Goal: Find contact information: Find contact information

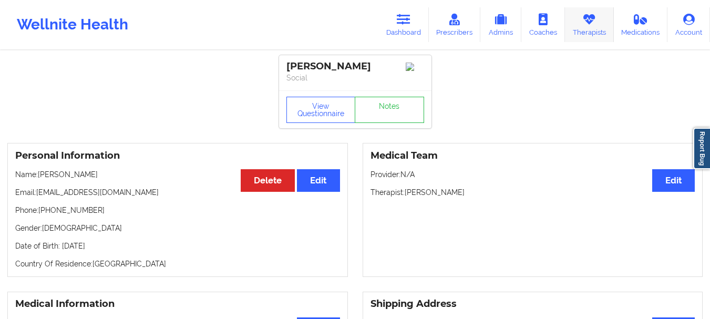
click at [593, 33] on link "Therapists" at bounding box center [589, 24] width 49 height 35
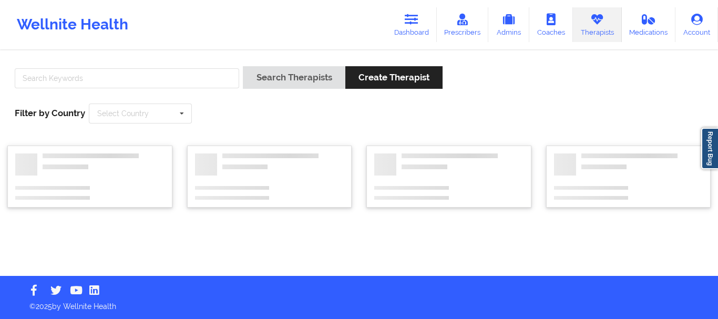
click at [188, 88] on div at bounding box center [127, 81] width 232 height 30
click at [162, 79] on input "text" at bounding box center [127, 78] width 224 height 20
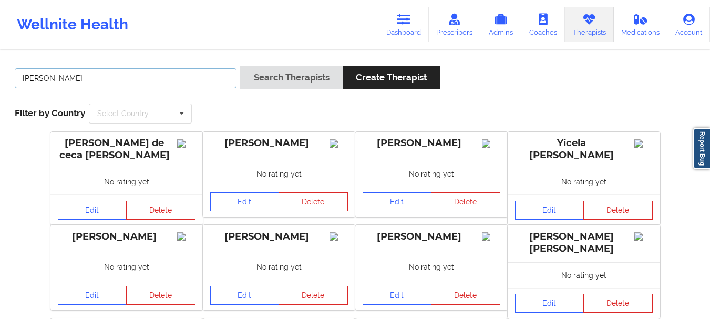
type input "[PERSON_NAME]"
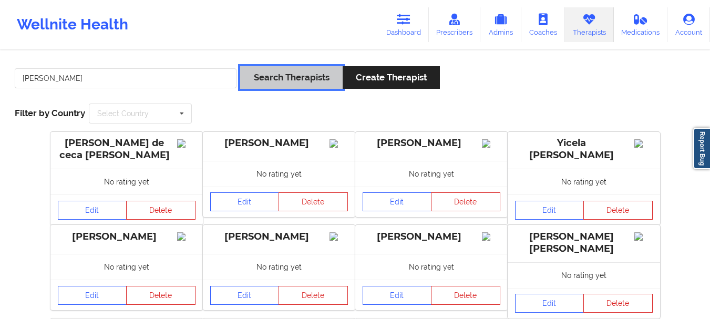
click at [281, 68] on button "Search Therapists" at bounding box center [291, 77] width 102 height 23
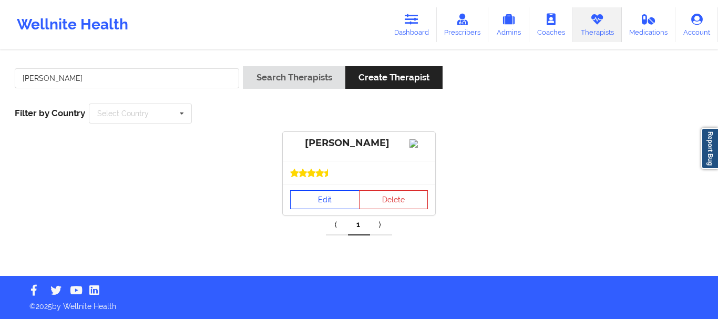
click at [321, 200] on link "Edit" at bounding box center [324, 199] width 69 height 19
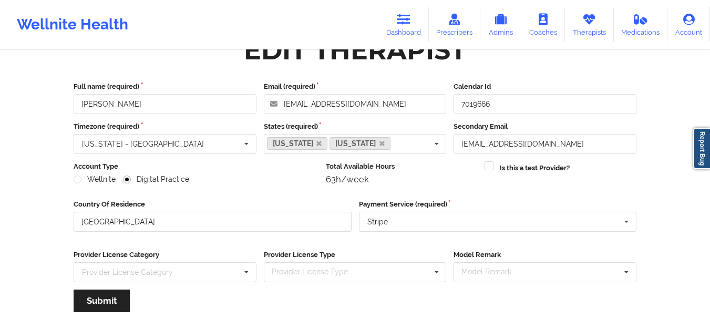
scroll to position [23, 0]
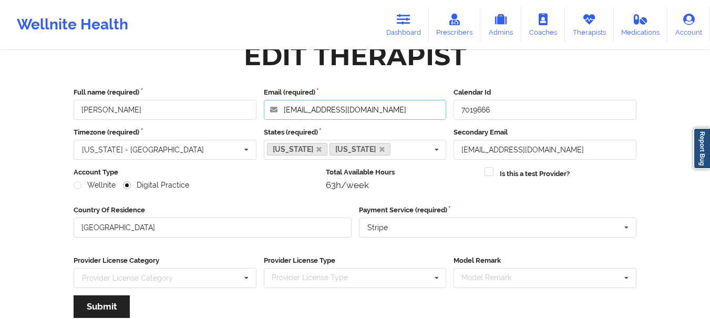
drag, startPoint x: 386, startPoint y: 110, endPoint x: 264, endPoint y: 110, distance: 121.9
click at [264, 110] on input "[EMAIL_ADDRESS][DOMAIN_NAME]" at bounding box center [355, 110] width 183 height 20
click at [397, 24] on link "Dashboard" at bounding box center [403, 24] width 50 height 35
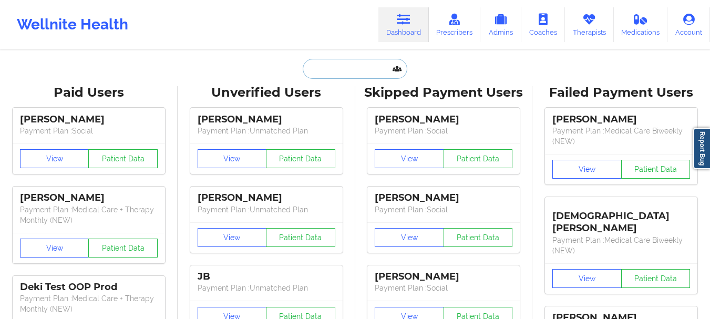
click at [305, 67] on input "text" at bounding box center [355, 69] width 104 height 20
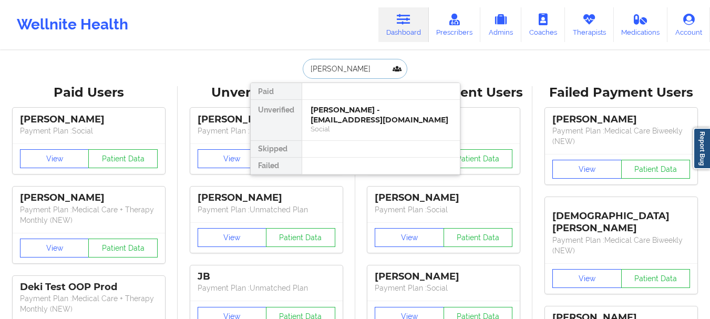
type input "[PERSON_NAME]"
click at [339, 108] on div "[PERSON_NAME] - [EMAIL_ADDRESS][DOMAIN_NAME]" at bounding box center [381, 114] width 141 height 19
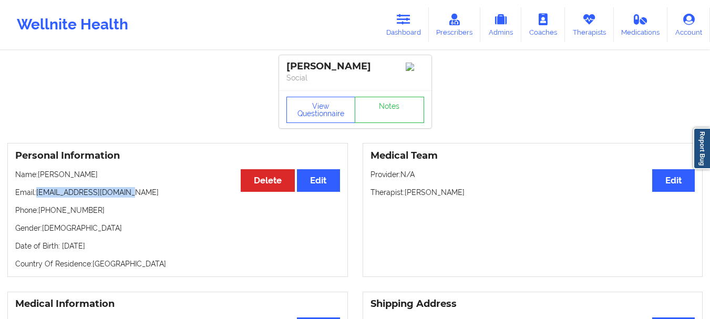
drag, startPoint x: 130, startPoint y: 194, endPoint x: 37, endPoint y: 198, distance: 93.1
click at [37, 198] on p "Email: [EMAIL_ADDRESS][DOMAIN_NAME]" at bounding box center [177, 192] width 325 height 11
copy p "[EMAIL_ADDRESS][DOMAIN_NAME]"
click at [416, 36] on link "Dashboard" at bounding box center [403, 24] width 50 height 35
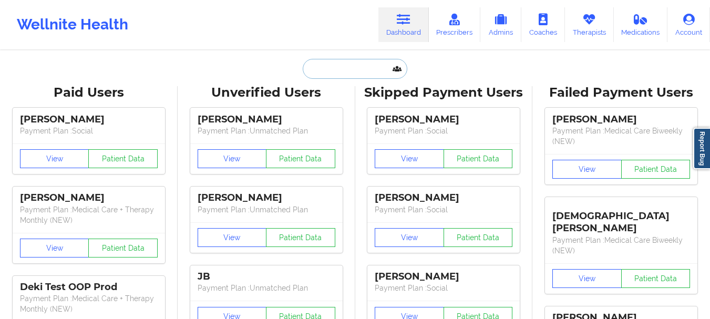
click at [360, 68] on input "text" at bounding box center [355, 69] width 104 height 20
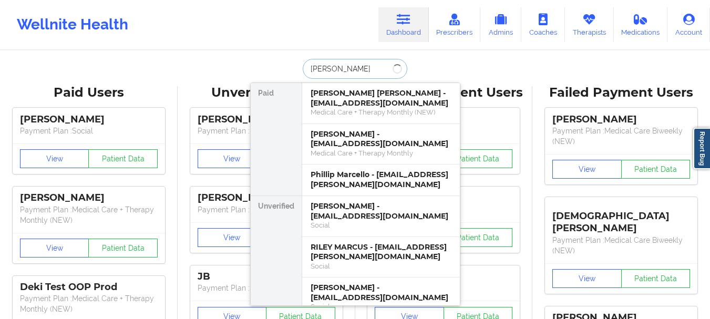
type input "[PERSON_NAME]"
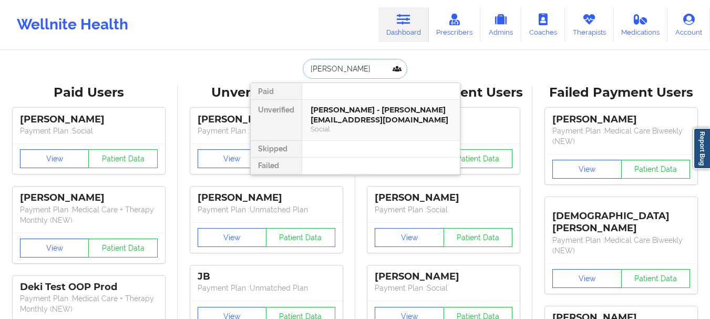
click at [351, 125] on div "Social" at bounding box center [381, 129] width 141 height 9
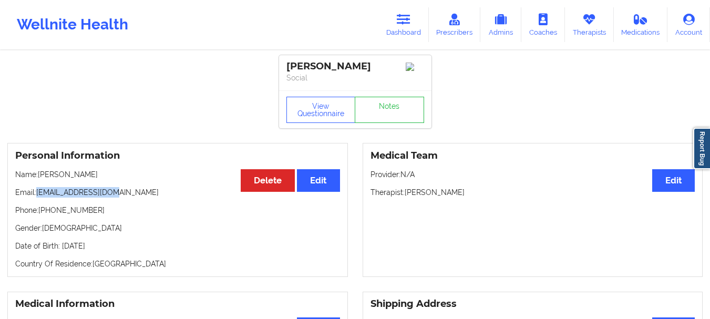
drag, startPoint x: 119, startPoint y: 197, endPoint x: 39, endPoint y: 199, distance: 79.4
click at [39, 198] on p "Email: [PERSON_NAME][EMAIL_ADDRESS][DOMAIN_NAME]" at bounding box center [177, 192] width 325 height 11
copy p "[EMAIL_ADDRESS][DOMAIN_NAME]"
click at [410, 46] on div "Wellnite Health Dashboard Prescribers Admins Coaches Therapists Medications Acc…" at bounding box center [355, 24] width 710 height 49
click at [408, 41] on link "Dashboard" at bounding box center [403, 24] width 50 height 35
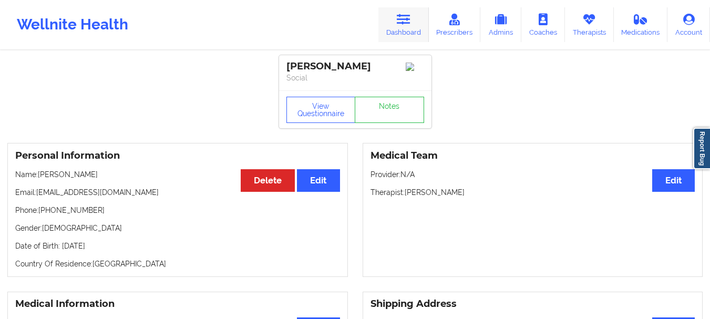
click at [408, 41] on link "Dashboard" at bounding box center [403, 24] width 50 height 35
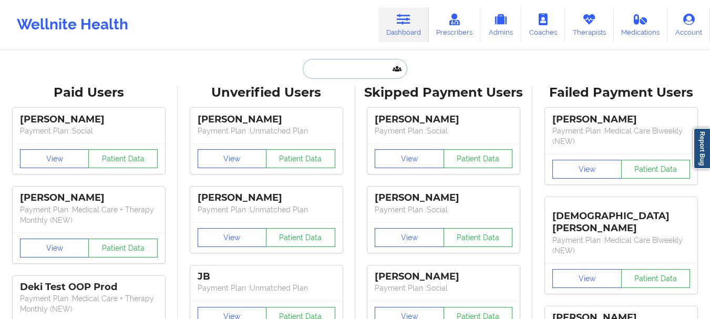
click at [376, 76] on input "text" at bounding box center [355, 69] width 104 height 20
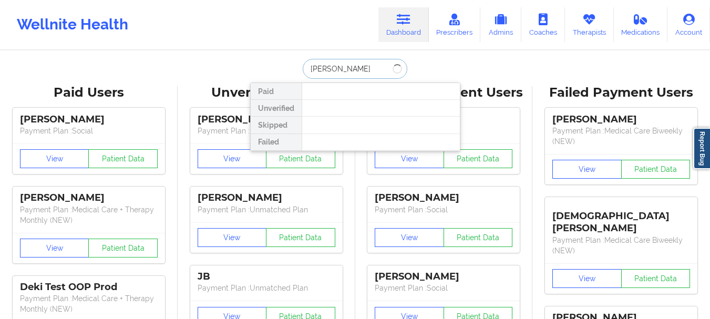
type input "[PERSON_NAME]"
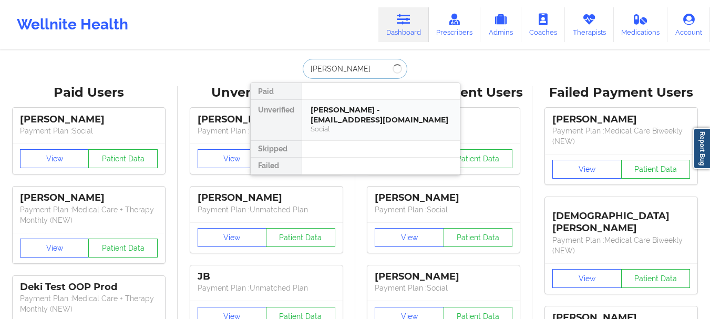
click at [372, 106] on div "[PERSON_NAME] - [EMAIL_ADDRESS][DOMAIN_NAME]" at bounding box center [381, 114] width 141 height 19
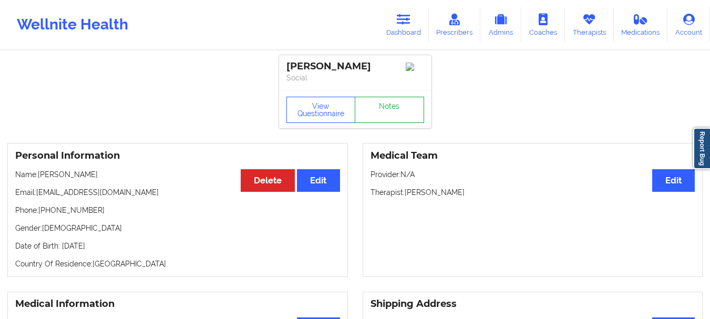
click at [373, 107] on link "Notes" at bounding box center [389, 110] width 69 height 26
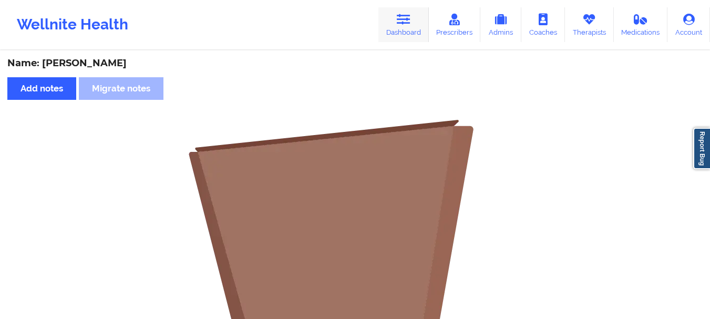
click at [402, 38] on link "Dashboard" at bounding box center [403, 24] width 50 height 35
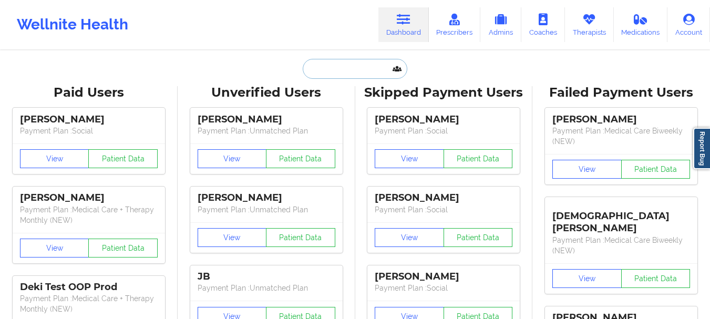
click at [358, 64] on input "text" at bounding box center [355, 69] width 104 height 20
paste input "[EMAIL_ADDRESS][DOMAIN_NAME]"
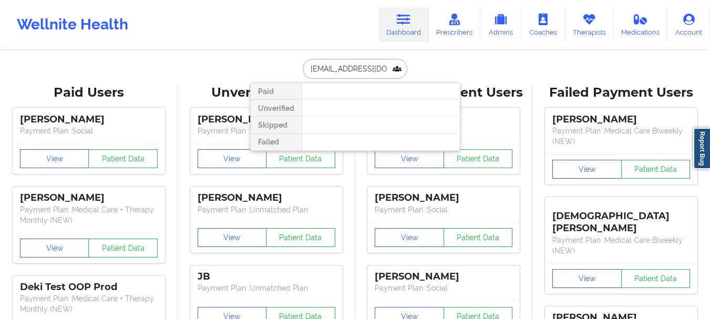
click at [354, 70] on input "[EMAIL_ADDRESS][DOMAIN_NAME]" at bounding box center [355, 69] width 104 height 20
type input "C"
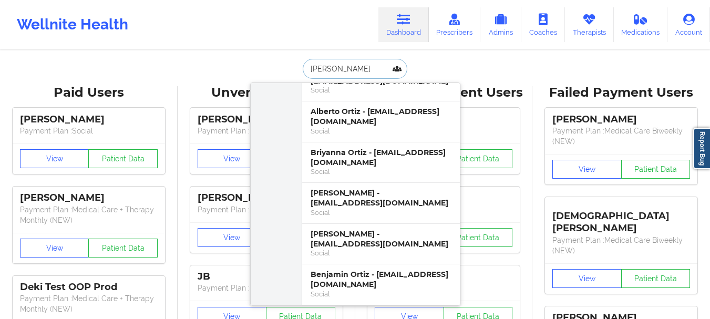
scroll to position [1994, 0]
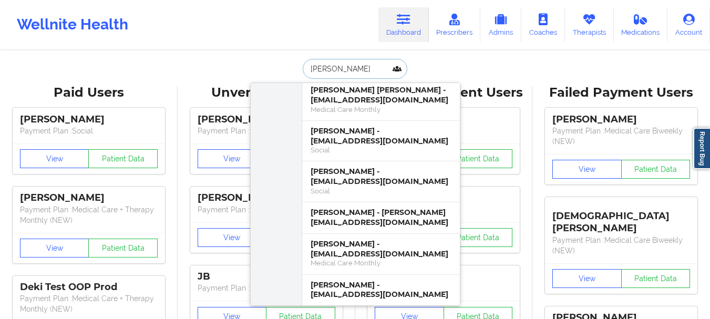
type input "[PERSON_NAME]"
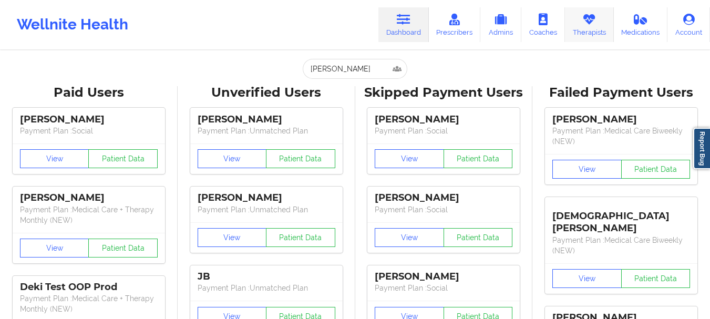
click at [590, 27] on link "Therapists" at bounding box center [589, 24] width 49 height 35
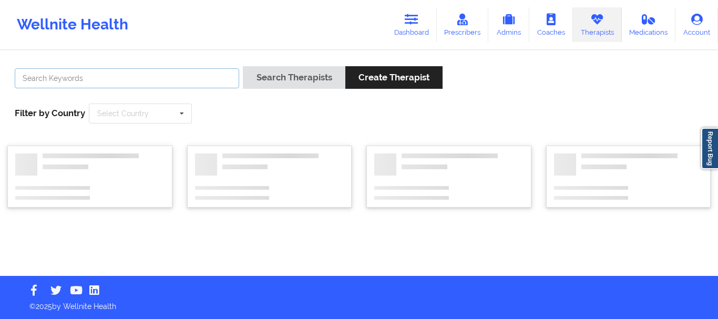
click at [86, 78] on input "text" at bounding box center [127, 78] width 224 height 20
paste input "[EMAIL_ADDRESS][DOMAIN_NAME]>"
drag, startPoint x: 145, startPoint y: 79, endPoint x: 0, endPoint y: 75, distance: 145.1
click at [0, 75] on div "[EMAIL_ADDRESS][DOMAIN_NAME] Search Therapists Create Therapist Filter by Count…" at bounding box center [359, 163] width 718 height 224
type input "[EMAIL_ADDRESS][DOMAIN_NAME]"
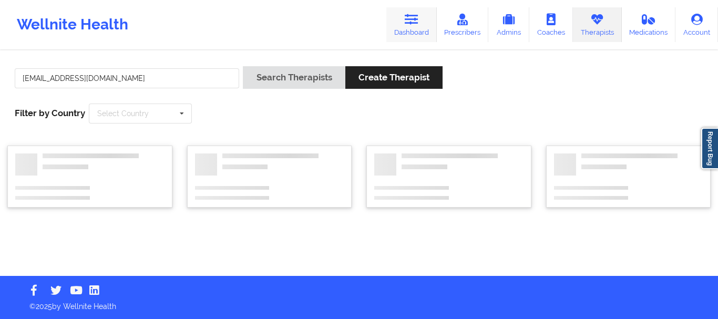
click at [420, 26] on link "Dashboard" at bounding box center [411, 24] width 50 height 35
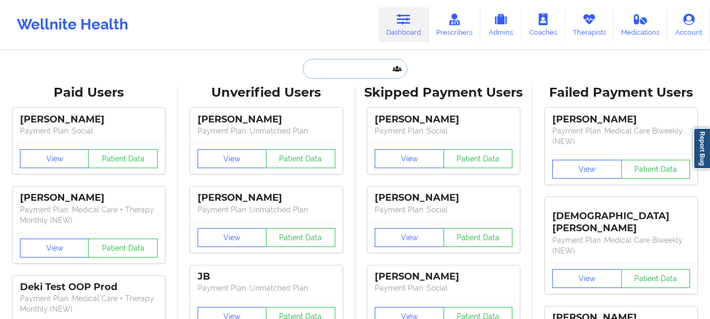
click at [350, 68] on input "text" at bounding box center [355, 69] width 104 height 20
paste input "[EMAIL_ADDRESS][DOMAIN_NAME]>"
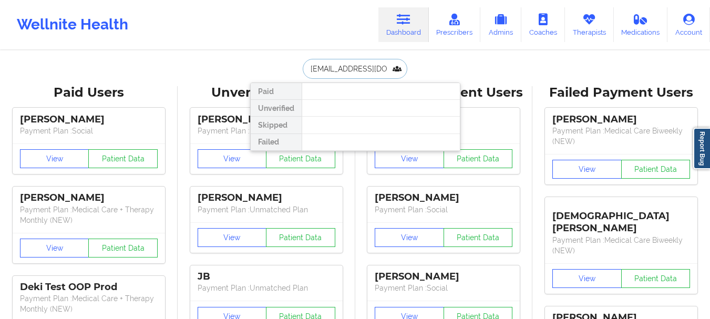
click at [356, 68] on input "[EMAIL_ADDRESS][DOMAIN_NAME]" at bounding box center [355, 69] width 104 height 20
click at [355, 67] on input "[EMAIL_ADDRESS][DOMAIN_NAME]" at bounding box center [355, 69] width 104 height 20
type input "j"
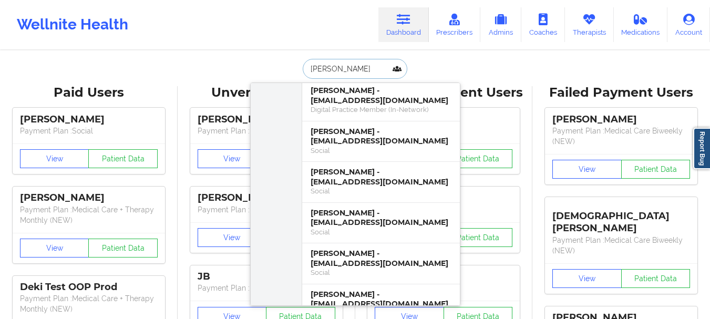
scroll to position [221, 0]
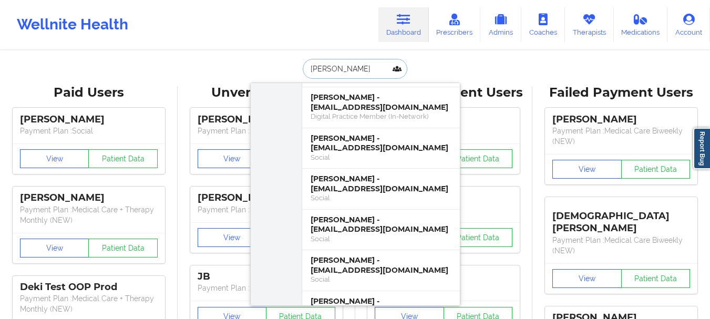
click at [336, 69] on input "[PERSON_NAME]" at bounding box center [355, 69] width 104 height 20
type input "Talon U"
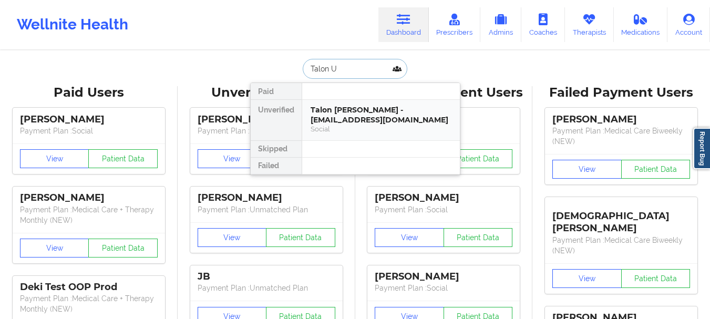
click at [342, 130] on div "Social" at bounding box center [381, 129] width 141 height 9
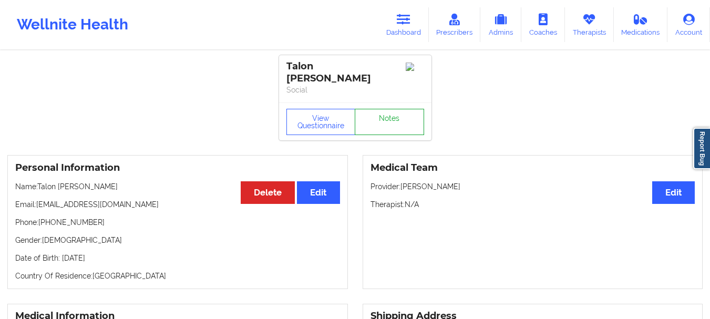
click at [382, 122] on link "Notes" at bounding box center [389, 122] width 69 height 26
drag, startPoint x: 84, startPoint y: 213, endPoint x: 46, endPoint y: 216, distance: 38.0
click at [46, 217] on p "Phone: [PHONE_NUMBER]" at bounding box center [177, 222] width 325 height 11
copy p "5125084171"
click at [409, 34] on link "Dashboard" at bounding box center [403, 24] width 50 height 35
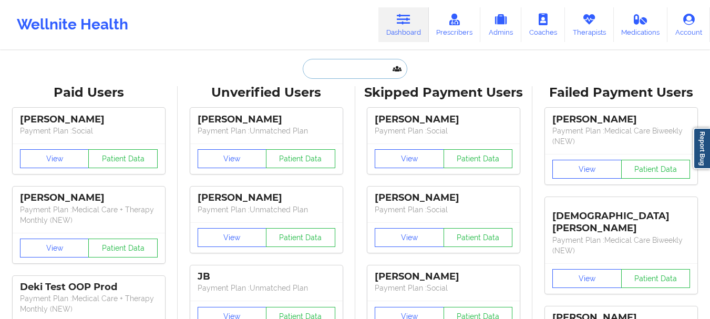
click at [367, 61] on input "text" at bounding box center [355, 69] width 104 height 20
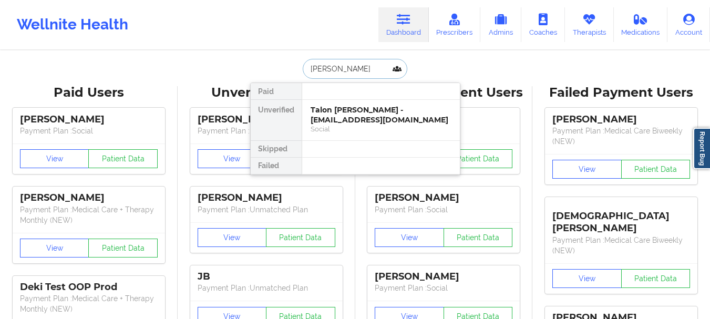
type input "[PERSON_NAME]"
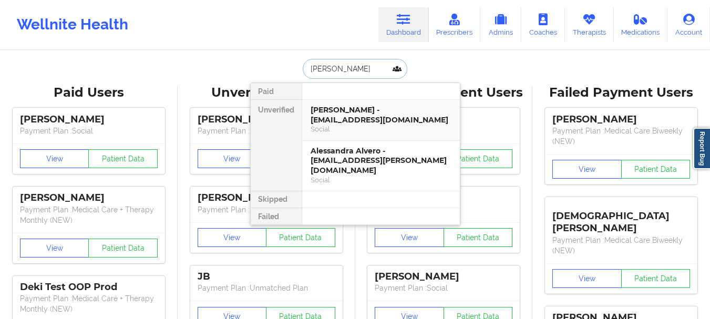
click at [359, 122] on div "[PERSON_NAME] - [EMAIL_ADDRESS][DOMAIN_NAME]" at bounding box center [381, 114] width 141 height 19
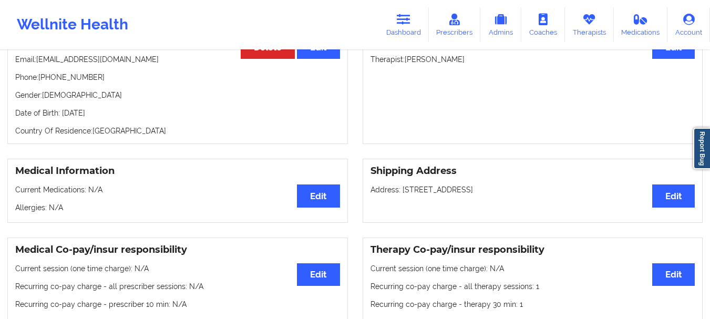
scroll to position [119, 0]
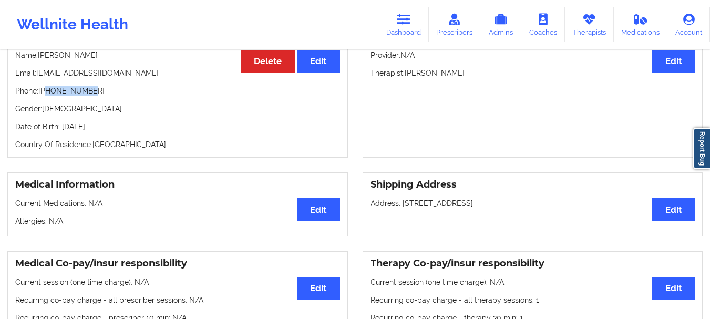
drag, startPoint x: 89, startPoint y: 93, endPoint x: 46, endPoint y: 97, distance: 43.3
click at [46, 96] on p "Phone: [PHONE_NUMBER]" at bounding box center [177, 91] width 325 height 11
copy p "7862278459"
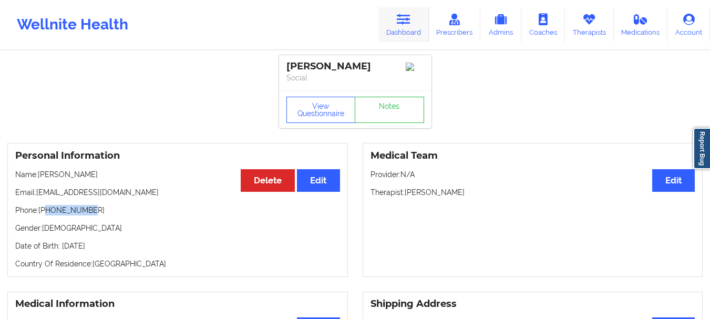
click at [408, 37] on link "Dashboard" at bounding box center [403, 24] width 50 height 35
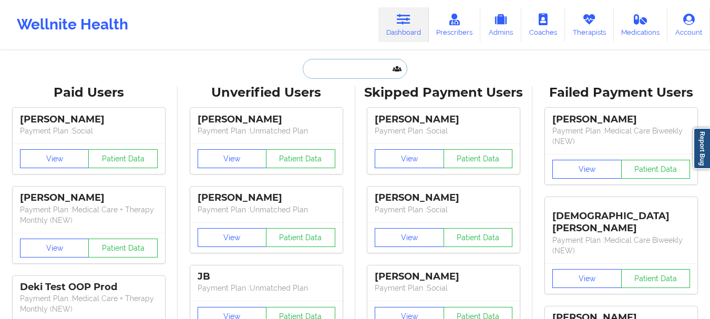
click at [312, 77] on input "text" at bounding box center [355, 69] width 104 height 20
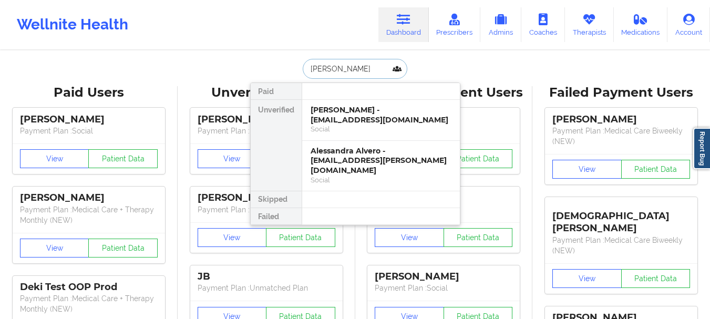
type input "[PERSON_NAME] di"
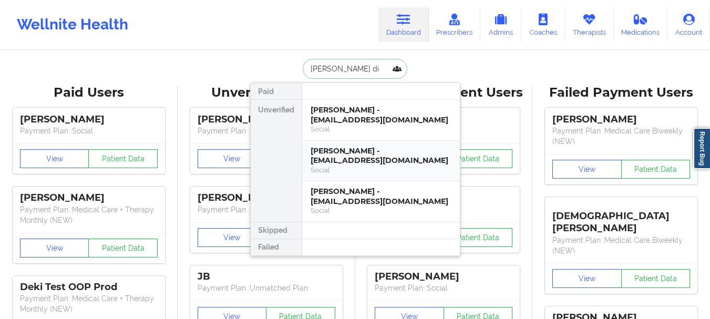
click at [340, 141] on div "[PERSON_NAME] - [EMAIL_ADDRESS][DOMAIN_NAME] Social" at bounding box center [381, 161] width 158 height 41
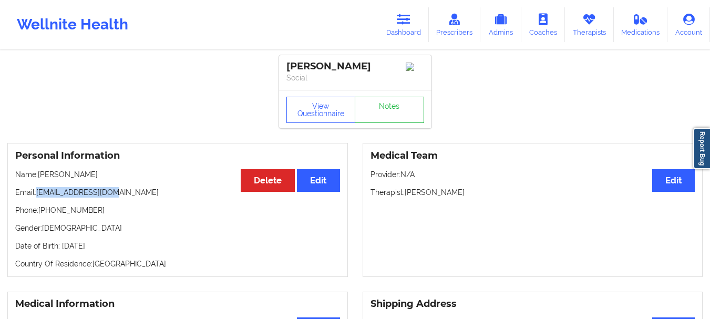
drag, startPoint x: 117, startPoint y: 194, endPoint x: 38, endPoint y: 198, distance: 78.9
click at [38, 198] on p "Email: [EMAIL_ADDRESS][DOMAIN_NAME]" at bounding box center [177, 192] width 325 height 11
drag, startPoint x: 94, startPoint y: 215, endPoint x: 46, endPoint y: 217, distance: 47.8
click at [46, 215] on p "Phone: [PHONE_NUMBER]" at bounding box center [177, 210] width 325 height 11
copy p "[PHONE_NUMBER]"
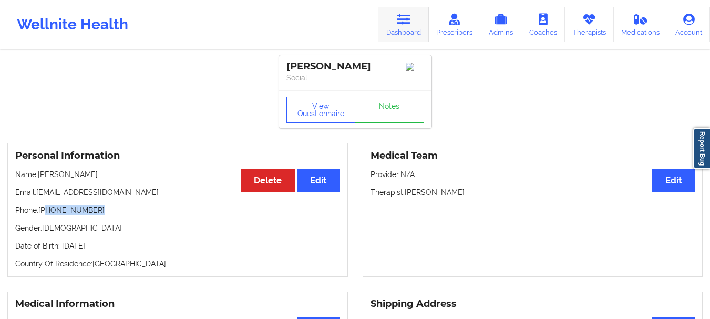
click at [421, 28] on link "Dashboard" at bounding box center [403, 24] width 50 height 35
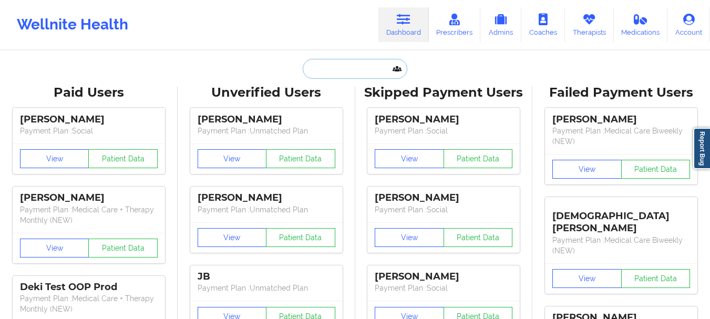
click at [377, 59] on input "text" at bounding box center [355, 69] width 104 height 20
type input "K"
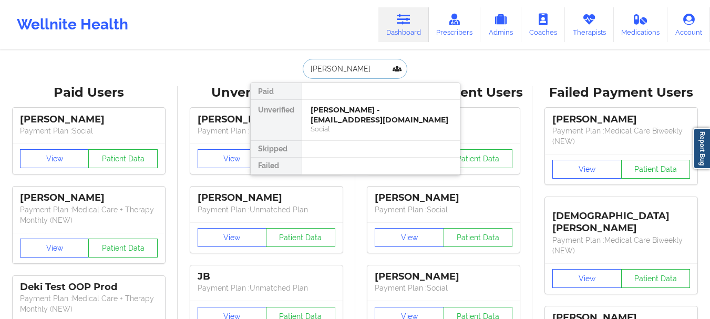
type input "[PERSON_NAME]"
click at [370, 98] on div at bounding box center [381, 91] width 158 height 17
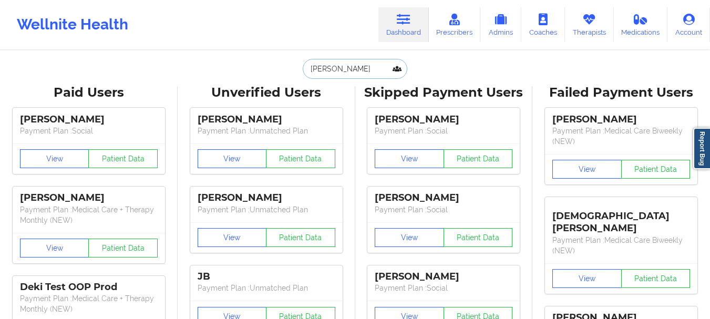
click at [367, 71] on input "[PERSON_NAME]" at bounding box center [355, 69] width 104 height 20
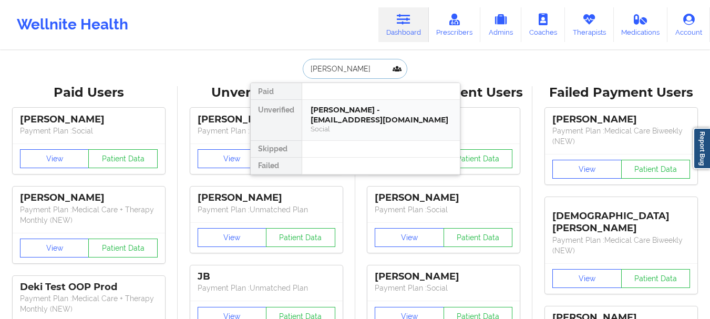
click at [360, 102] on div "[PERSON_NAME] - [EMAIL_ADDRESS][DOMAIN_NAME] Social" at bounding box center [381, 120] width 158 height 40
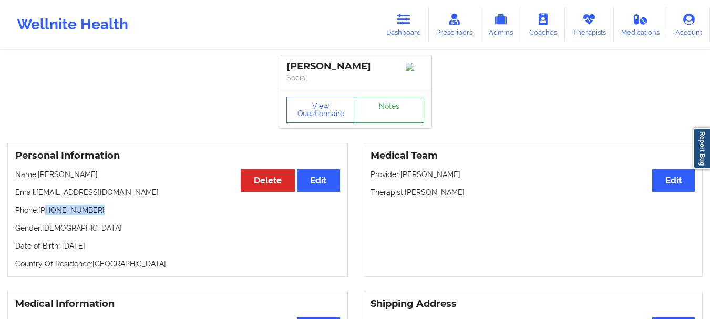
drag, startPoint x: 94, startPoint y: 214, endPoint x: 48, endPoint y: 217, distance: 46.4
click at [48, 215] on p "Phone: [PHONE_NUMBER]" at bounding box center [177, 210] width 325 height 11
copy p "[PHONE_NUMBER]"
click at [416, 28] on link "Dashboard" at bounding box center [403, 24] width 50 height 35
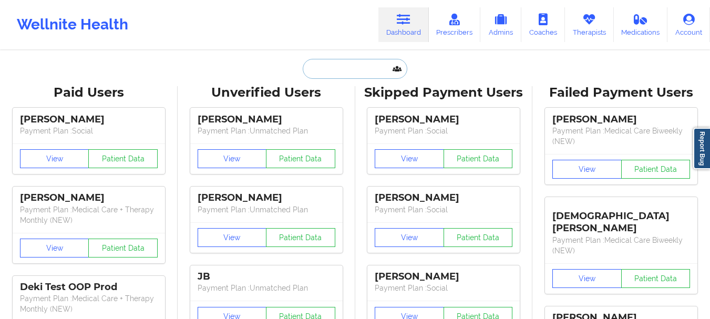
click at [320, 72] on input "text" at bounding box center [355, 69] width 104 height 20
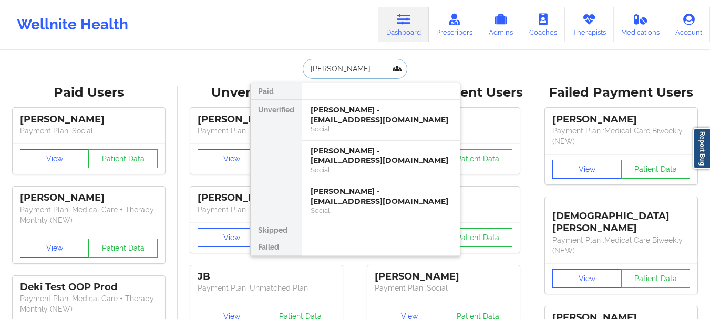
type input "[PERSON_NAME]"
click at [382, 157] on div "[PERSON_NAME] - [EMAIL_ADDRESS][DOMAIN_NAME]" at bounding box center [381, 155] width 141 height 19
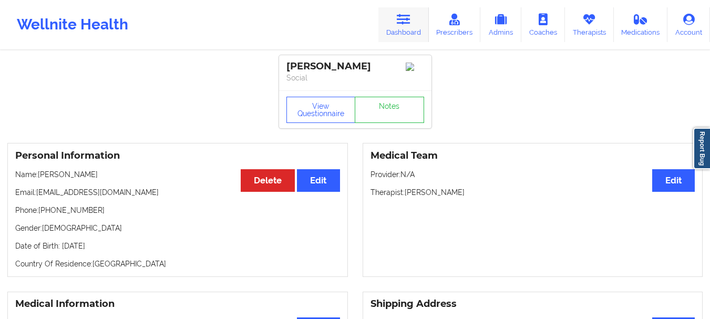
click at [408, 8] on link "Dashboard" at bounding box center [403, 24] width 50 height 35
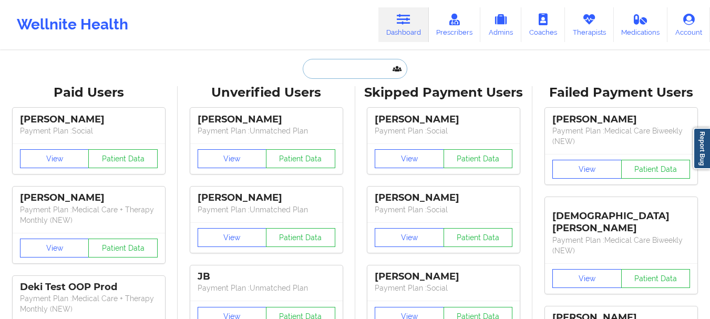
click at [339, 74] on input "text" at bounding box center [355, 69] width 104 height 20
paste input "[PHONE_NUMBER]"
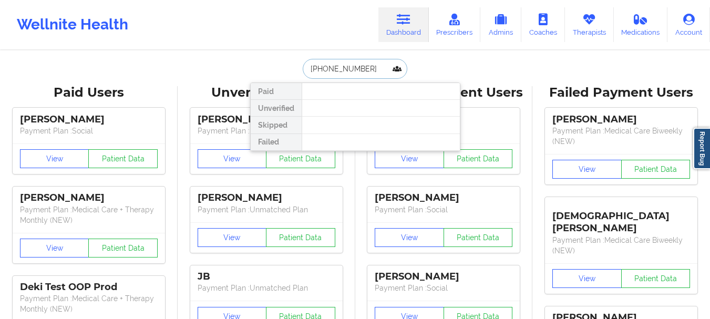
type input "[PHONE_NUMBER]"
click at [342, 64] on input "[PHONE_NUMBER]" at bounding box center [355, 69] width 104 height 20
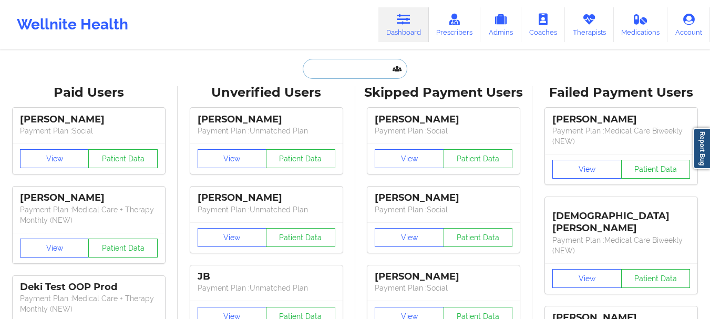
paste input "[EMAIL_ADDRESS][DOMAIN_NAME]"
type input "[EMAIL_ADDRESS][DOMAIN_NAME]"
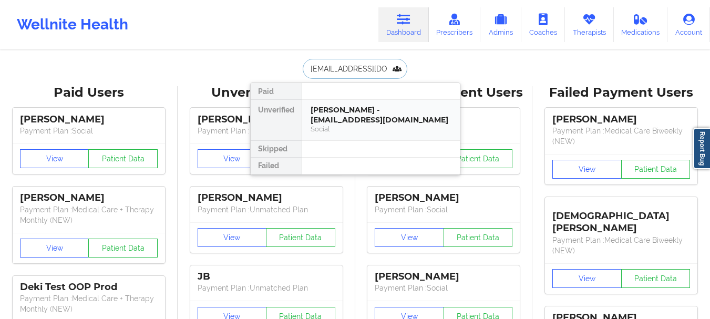
click at [342, 124] on div "[PERSON_NAME] - [EMAIL_ADDRESS][DOMAIN_NAME]" at bounding box center [381, 114] width 141 height 19
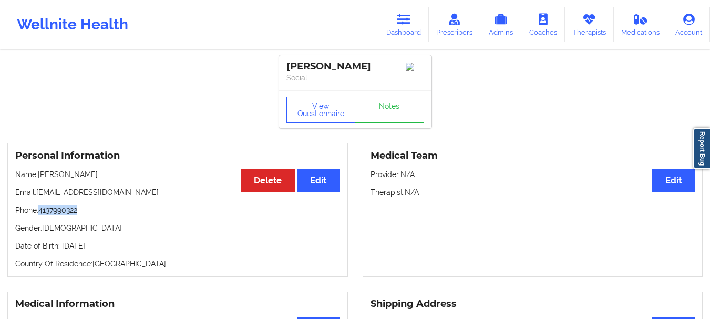
drag, startPoint x: 86, startPoint y: 213, endPoint x: 42, endPoint y: 219, distance: 44.0
click at [42, 215] on p "Phone: [PHONE_NUMBER]" at bounding box center [177, 210] width 325 height 11
copy p "4137990322"
click at [395, 32] on link "Dashboard" at bounding box center [403, 24] width 50 height 35
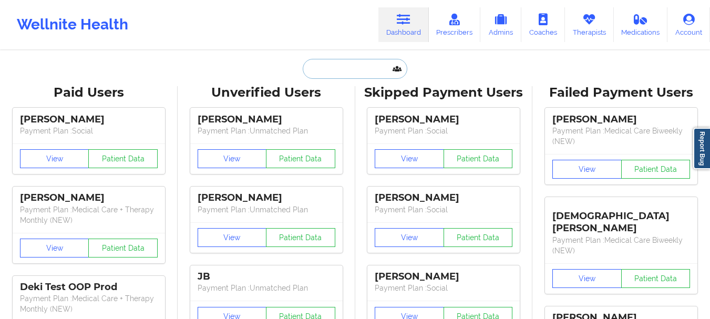
click at [366, 78] on input "text" at bounding box center [355, 69] width 104 height 20
paste input "[EMAIL_ADDRESS][DOMAIN_NAME]"
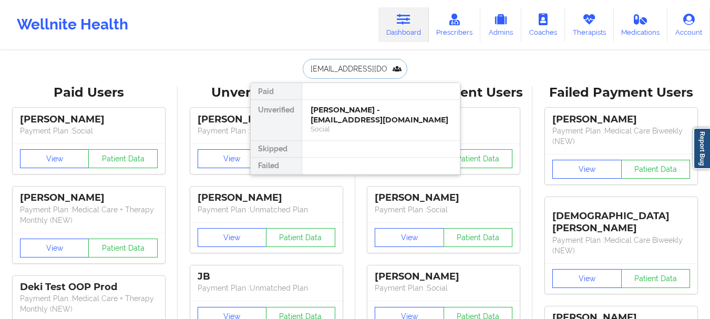
type input "[EMAIL_ADDRESS][DOMAIN_NAME]"
drag, startPoint x: 346, startPoint y: 89, endPoint x: 351, endPoint y: 106, distance: 17.5
click at [351, 106] on div "Paid Unverified [PERSON_NAME] - [EMAIL_ADDRESS][DOMAIN_NAME] Social Skipped Fai…" at bounding box center [355, 129] width 210 height 92
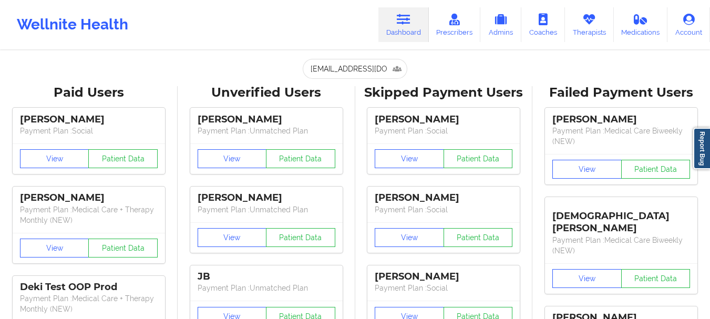
click at [369, 70] on input "[EMAIL_ADDRESS][DOMAIN_NAME]" at bounding box center [355, 69] width 104 height 20
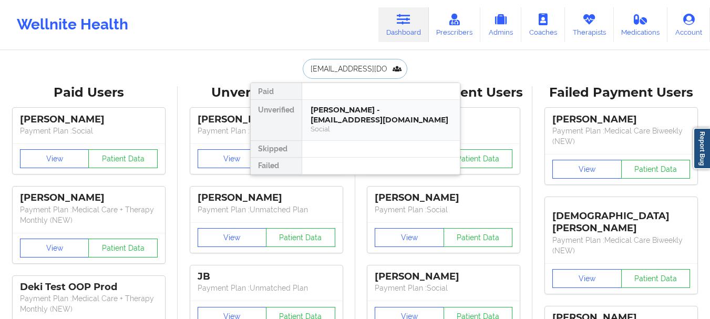
click at [362, 116] on div "[PERSON_NAME] - [EMAIL_ADDRESS][DOMAIN_NAME]" at bounding box center [381, 114] width 141 height 19
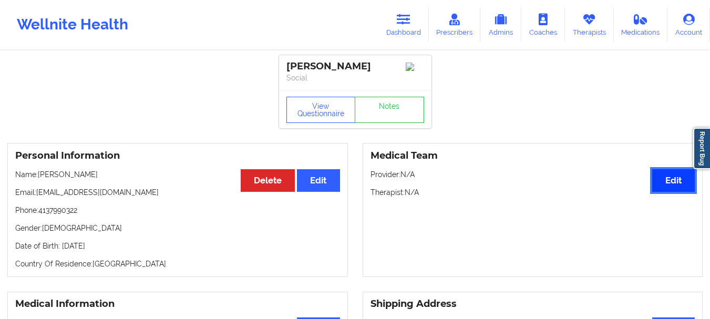
click at [671, 176] on button "Edit" at bounding box center [673, 180] width 43 height 23
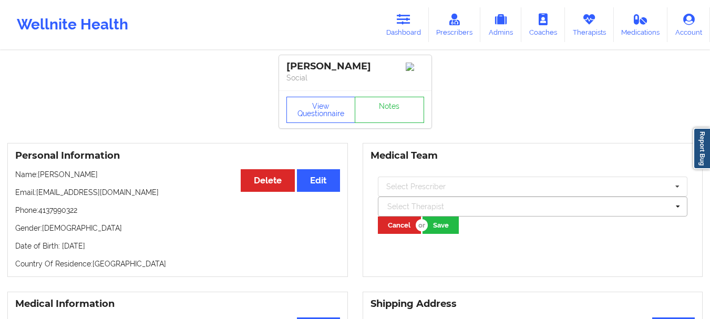
click at [394, 205] on div at bounding box center [528, 206] width 282 height 13
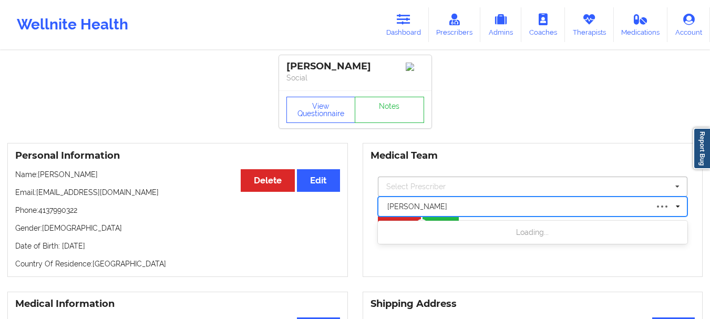
type input "[PERSON_NAME]"
click at [676, 212] on div at bounding box center [678, 206] width 9 height 11
type input "a"
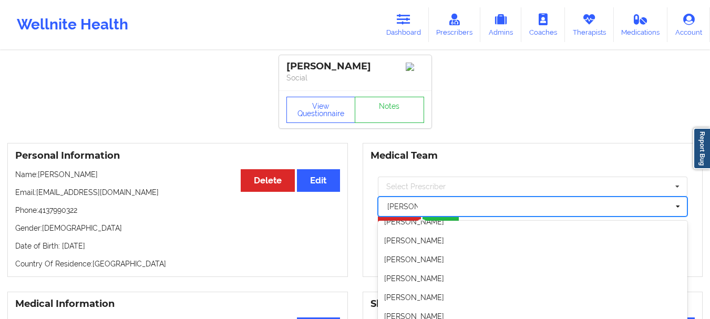
scroll to position [87, 0]
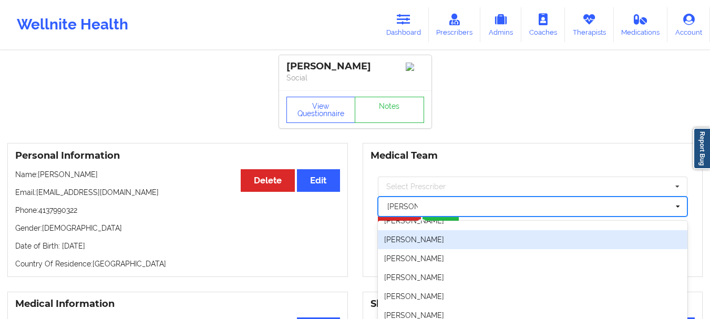
click at [441, 240] on div "[PERSON_NAME]" at bounding box center [533, 239] width 310 height 19
type input "[PERSON_NAME]"
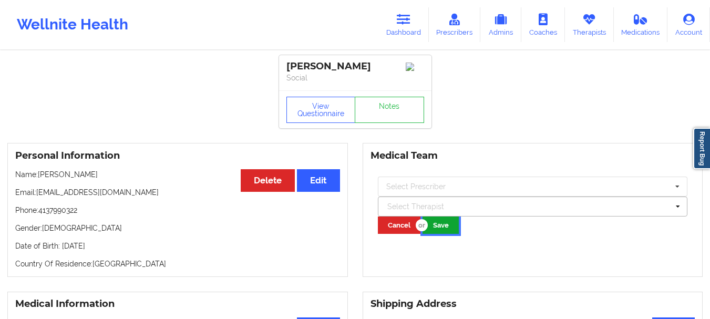
click at [439, 229] on button "Save" at bounding box center [440, 225] width 36 height 17
click at [396, 30] on link "Dashboard" at bounding box center [403, 24] width 50 height 35
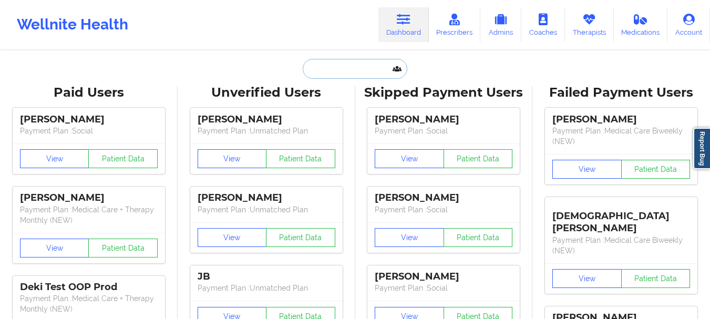
click at [368, 62] on input "text" at bounding box center [355, 69] width 104 height 20
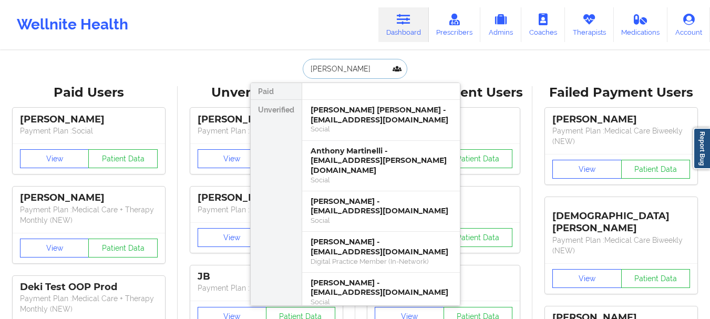
type input "[PERSON_NAME]"
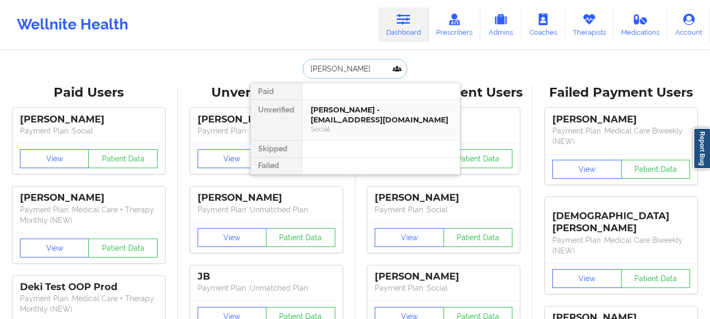
click at [365, 122] on div "[PERSON_NAME] - [EMAIL_ADDRESS][DOMAIN_NAME]" at bounding box center [381, 114] width 141 height 19
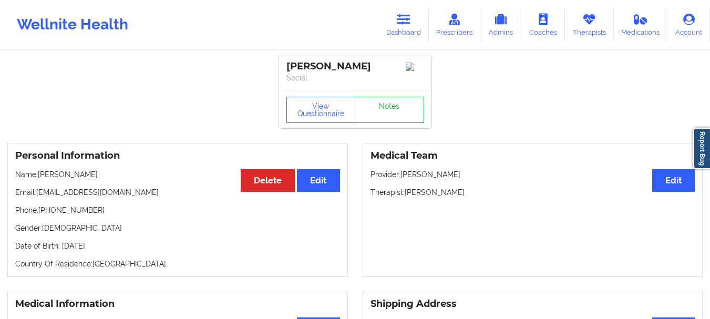
click at [404, 116] on link "Notes" at bounding box center [389, 110] width 69 height 26
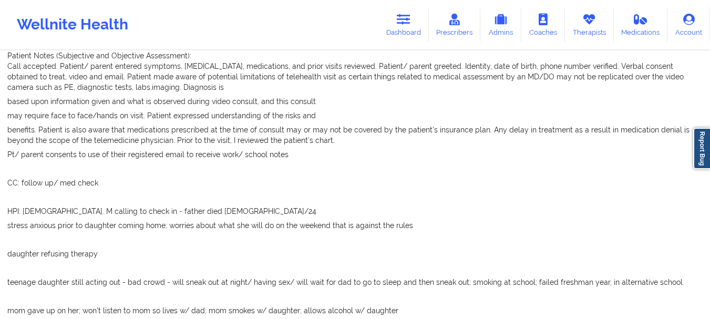
scroll to position [273, 0]
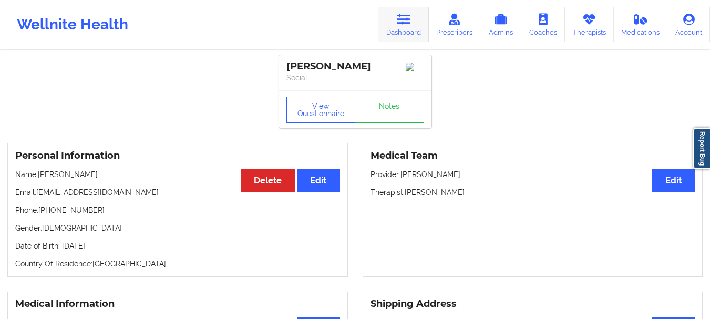
click at [398, 25] on link "Dashboard" at bounding box center [403, 24] width 50 height 35
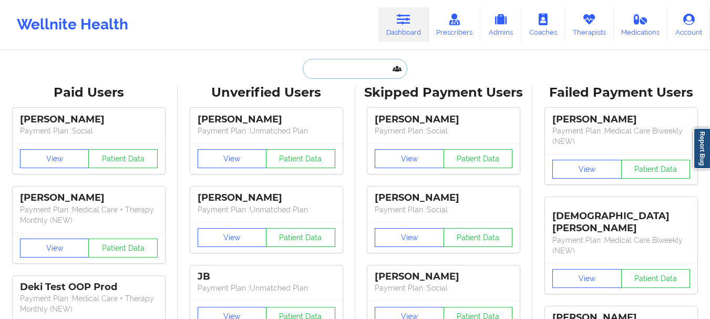
click at [328, 67] on input "text" at bounding box center [355, 69] width 104 height 20
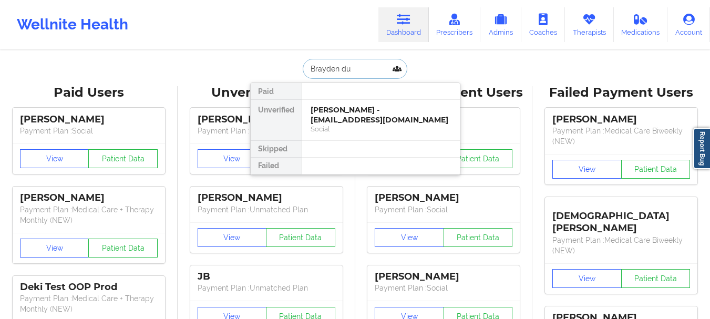
type input "Brayden dud"
click at [360, 106] on div "[PERSON_NAME] - [EMAIL_ADDRESS][DOMAIN_NAME]" at bounding box center [381, 114] width 141 height 19
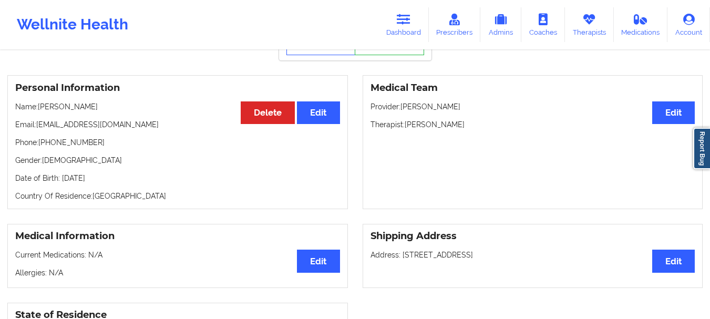
scroll to position [76, 0]
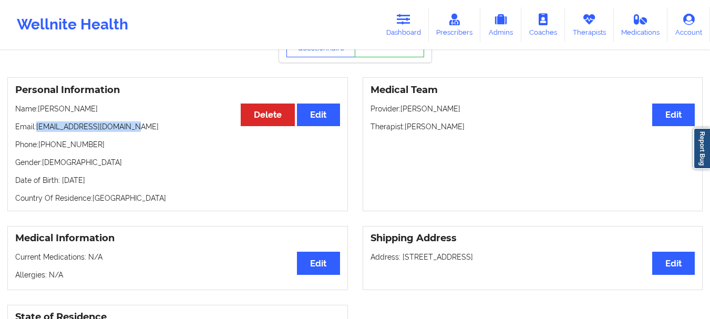
drag, startPoint x: 138, startPoint y: 126, endPoint x: 37, endPoint y: 127, distance: 100.4
click at [37, 127] on p "Email: [EMAIL_ADDRESS][DOMAIN_NAME]" at bounding box center [177, 126] width 325 height 11
copy p "[EMAIL_ADDRESS][DOMAIN_NAME]"
click at [470, 177] on div "Medical Team Edit Provider: [PERSON_NAME] Therapist: [PERSON_NAME]" at bounding box center [533, 144] width 341 height 134
